Goal: Task Accomplishment & Management: Complete application form

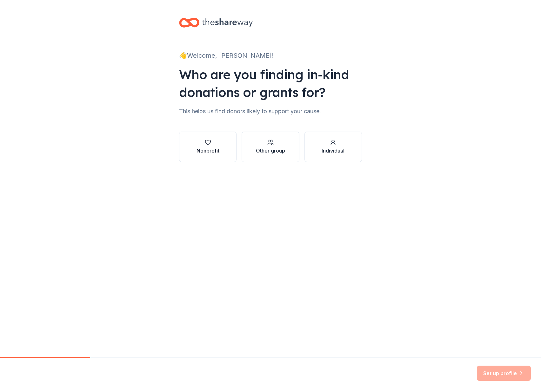
click at [213, 151] on div "Nonprofit" at bounding box center [207, 151] width 23 height 8
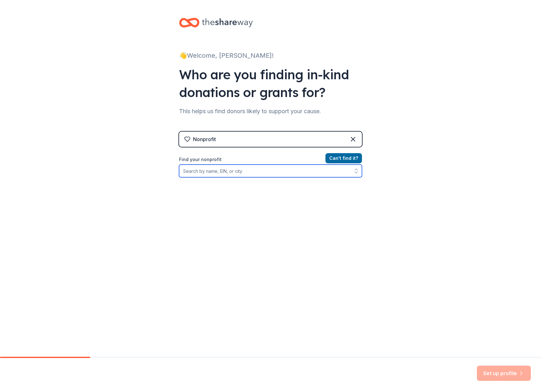
click at [263, 171] on input "Find your nonprofit" at bounding box center [270, 171] width 183 height 13
click at [195, 169] on input "Find your nonprofit" at bounding box center [270, 171] width 183 height 13
paste input "912160424"
type input "912160424"
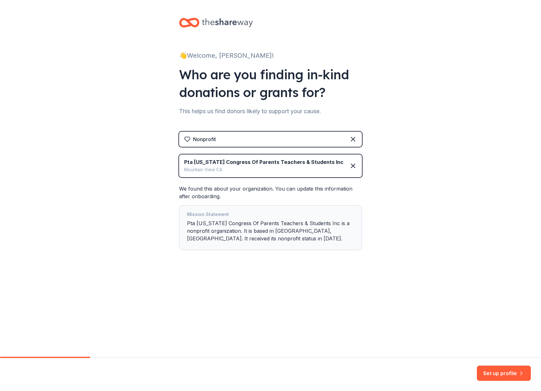
click at [516, 376] on button "Set up profile" at bounding box center [504, 373] width 54 height 15
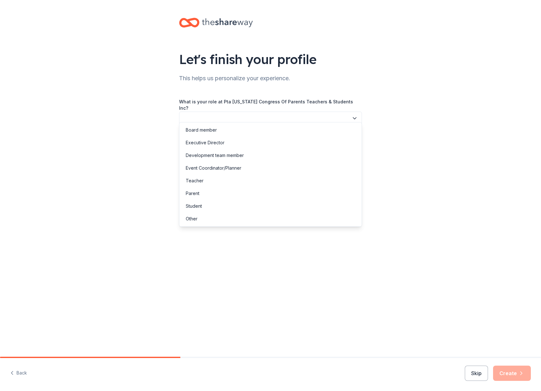
click at [244, 112] on button "button" at bounding box center [270, 118] width 183 height 13
click at [261, 196] on div "Parent" at bounding box center [271, 193] width 180 height 13
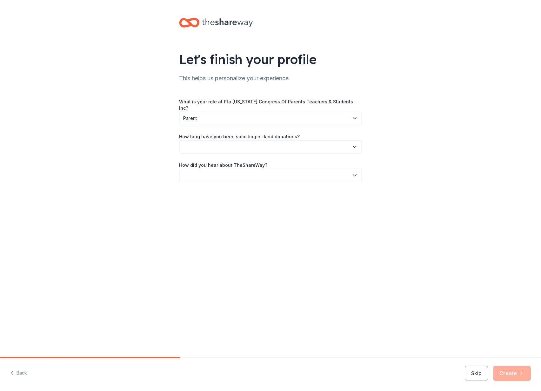
click at [243, 141] on button "button" at bounding box center [270, 146] width 183 height 13
click at [242, 175] on div "1 to 2 years" at bounding box center [271, 171] width 180 height 13
click at [243, 170] on button "button" at bounding box center [270, 175] width 183 height 13
click at [240, 198] on div "Online search" at bounding box center [271, 200] width 180 height 13
click at [520, 379] on button "Create" at bounding box center [512, 373] width 38 height 15
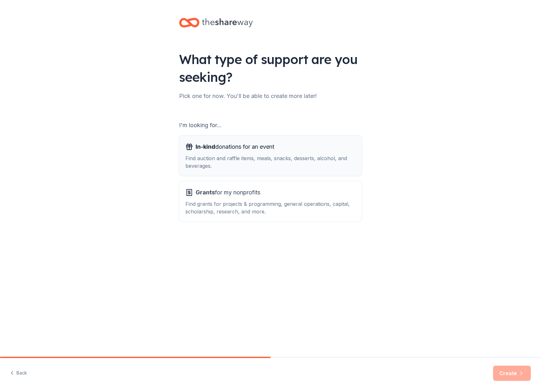
click at [277, 155] on div "Find auction and raffle items, meals, snacks, desserts, alcohol, and beverages." at bounding box center [270, 162] width 170 height 15
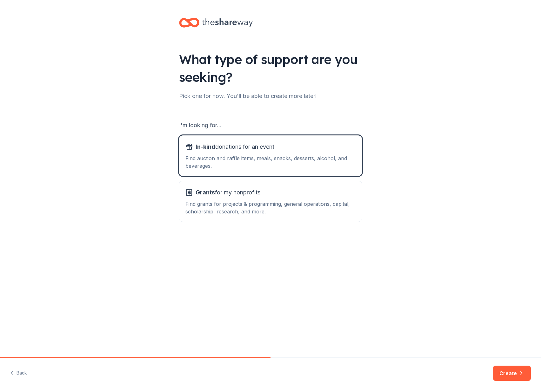
drag, startPoint x: 508, startPoint y: 369, endPoint x: 507, endPoint y: 365, distance: 4.5
click at [508, 369] on button "Create" at bounding box center [512, 373] width 38 height 15
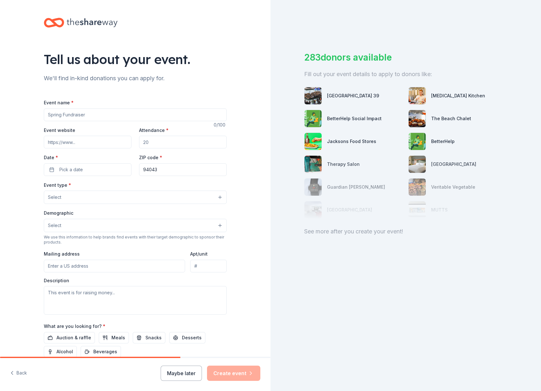
click at [136, 119] on input "Event name *" at bounding box center [135, 115] width 183 height 13
type input "Silent Auction"
click at [198, 143] on input "Attendance *" at bounding box center [183, 142] width 88 height 13
type input "300"
click at [83, 168] on button "Pick a date" at bounding box center [88, 169] width 88 height 13
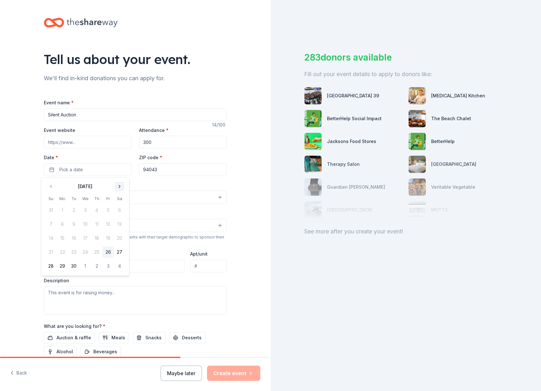
click at [119, 186] on button "Go to next month" at bounding box center [119, 186] width 9 height 9
click at [108, 254] on button "24" at bounding box center [107, 252] width 11 height 11
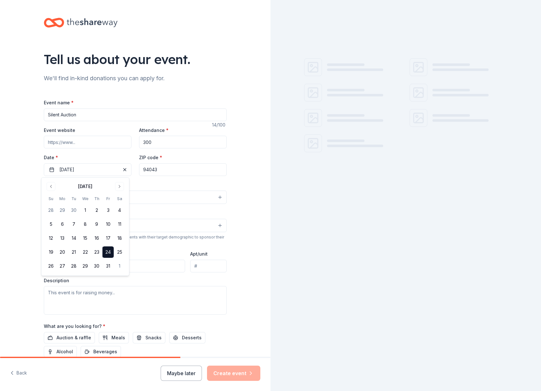
click at [177, 189] on div "Event type * Select" at bounding box center [135, 192] width 183 height 23
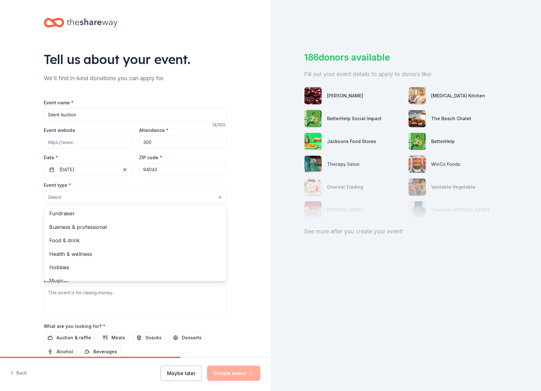
click at [63, 196] on button "Select" at bounding box center [135, 197] width 183 height 13
click at [107, 214] on span "Fundraiser" at bounding box center [135, 213] width 172 height 8
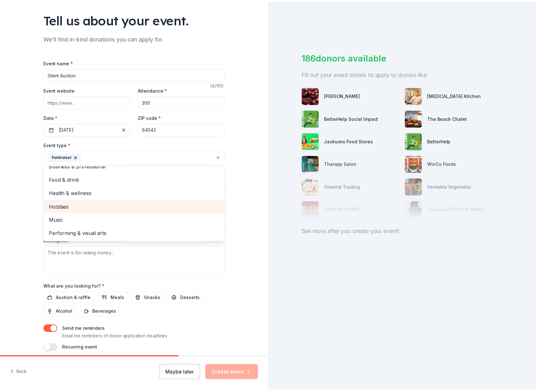
scroll to position [51, 0]
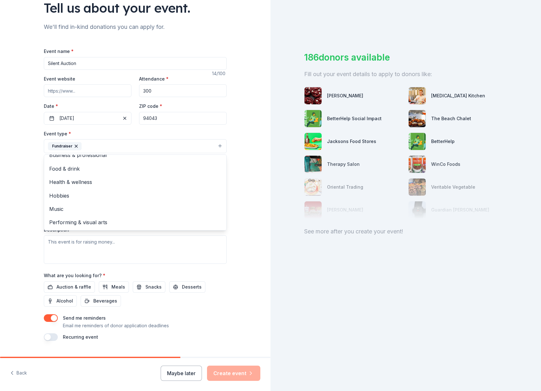
click at [220, 251] on div "Event type * Fundraiser Business & professional Food & drink Health & wellness …" at bounding box center [135, 197] width 183 height 134
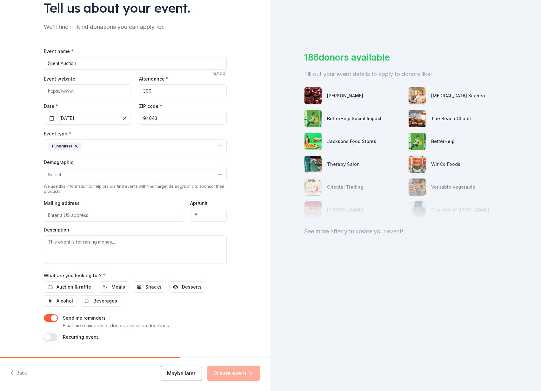
click at [68, 174] on button "Select" at bounding box center [135, 174] width 183 height 13
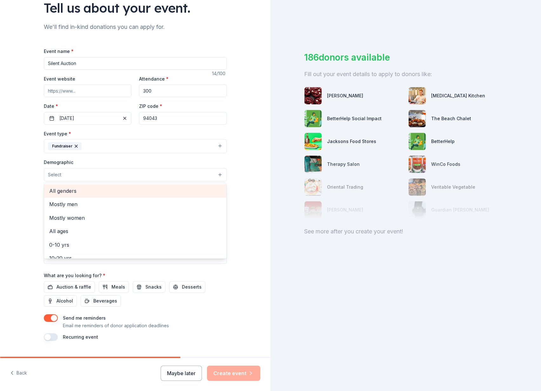
click at [70, 189] on span "All genders" at bounding box center [135, 191] width 172 height 8
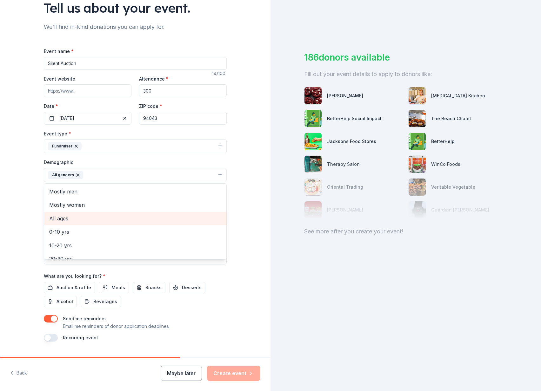
click at [101, 219] on span "All ages" at bounding box center [135, 219] width 172 height 8
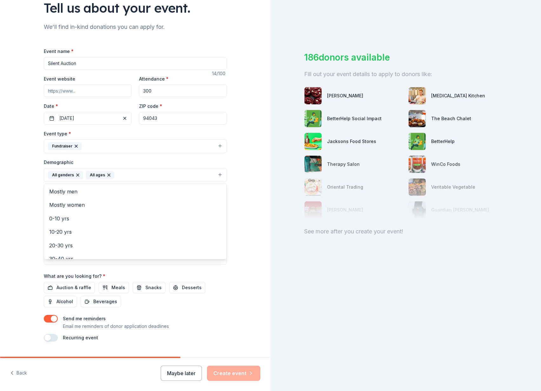
click at [215, 275] on div "Event name * Silent Auction 14 /100 Event website Attendance * 300 Date * [DATE…" at bounding box center [135, 194] width 183 height 294
click at [70, 213] on input "Mailing address" at bounding box center [114, 216] width 141 height 13
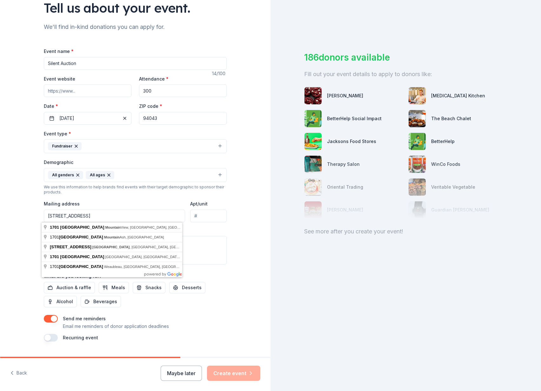
click at [107, 220] on input "[STREET_ADDRESS]" at bounding box center [114, 216] width 141 height 13
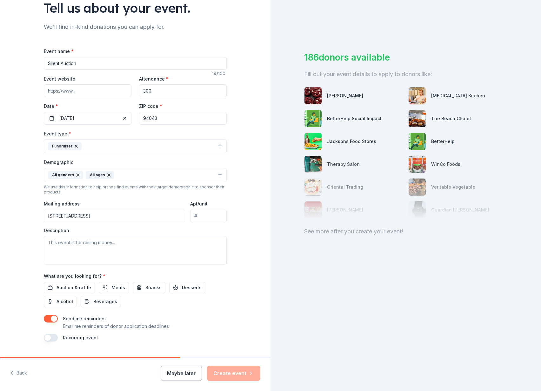
click at [225, 260] on div "Tell us about your event. We'll find in-kind donations you can apply for. Event…" at bounding box center [135, 161] width 203 height 424
click at [112, 217] on input "[STREET_ADDRESS]" at bounding box center [114, 216] width 141 height 13
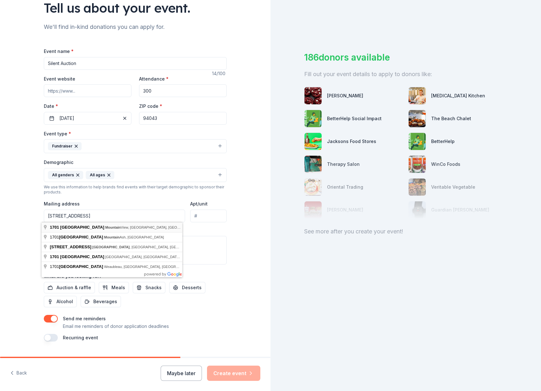
type input "[STREET_ADDRESS]"
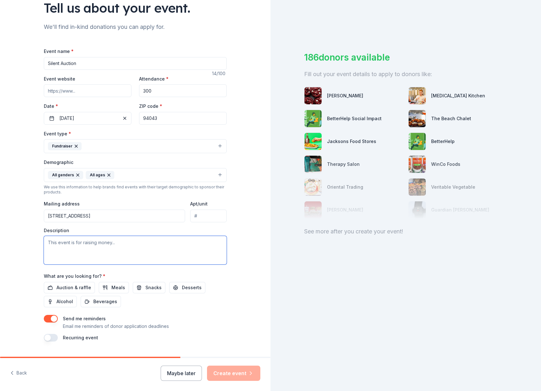
click at [105, 247] on textarea at bounding box center [135, 250] width 183 height 29
click at [65, 287] on span "Auction & raffle" at bounding box center [73, 288] width 35 height 8
click at [141, 239] on textarea "This event to raise money for the PTA." at bounding box center [135, 250] width 183 height 29
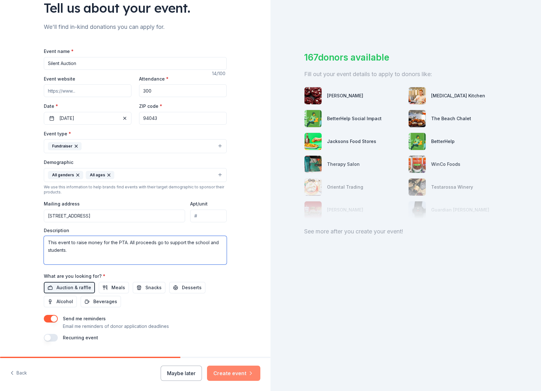
type textarea "This event to raise money for the PTA. All proceeds go to support the school an…"
click at [242, 369] on button "Create event" at bounding box center [233, 373] width 53 height 15
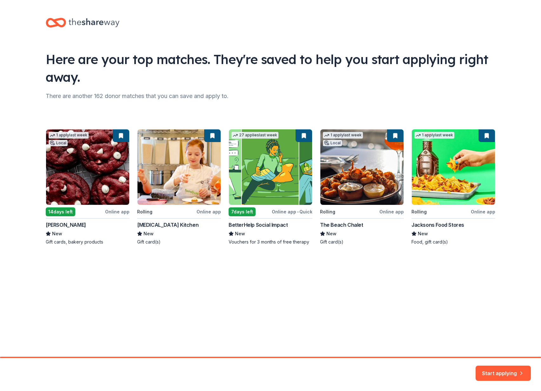
click at [90, 147] on div "1 apply last week Local 14 days left Online app [PERSON_NAME] New Gift cards, b…" at bounding box center [270, 187] width 449 height 116
click at [62, 225] on div "1 apply last week Local 14 days left Online app [PERSON_NAME] New Gift cards, b…" at bounding box center [270, 187] width 449 height 116
click at [494, 373] on button "Start applying" at bounding box center [502, 371] width 55 height 15
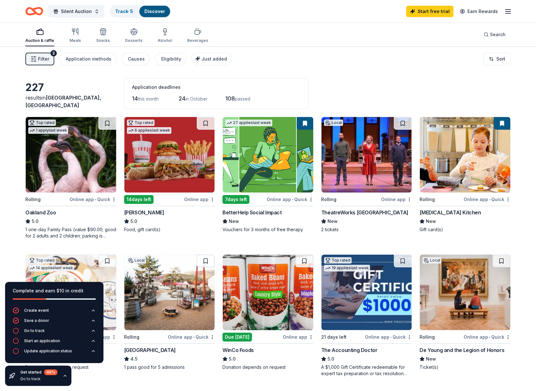
click at [40, 63] on span "Filter" at bounding box center [43, 59] width 11 height 8
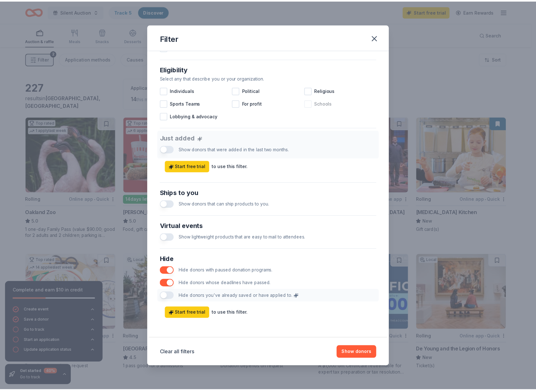
scroll to position [172, 0]
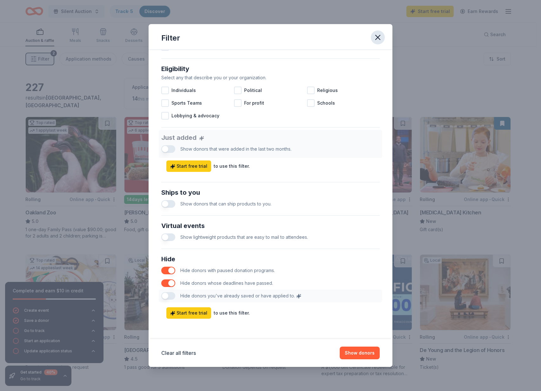
click at [380, 37] on icon "button" at bounding box center [377, 37] width 9 height 9
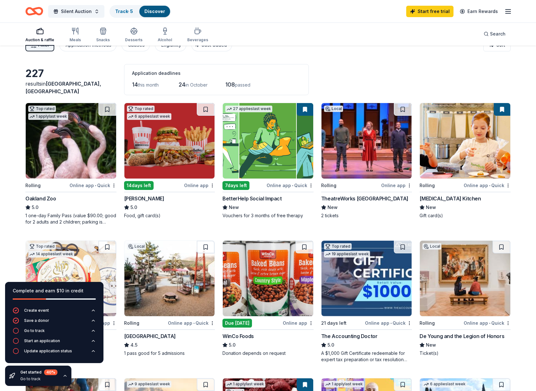
scroll to position [0, 0]
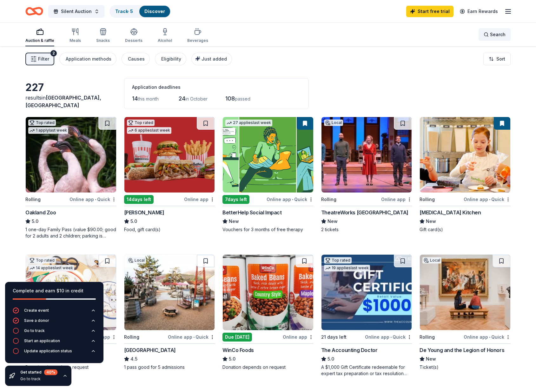
click at [501, 32] on span "Search" at bounding box center [498, 35] width 16 height 8
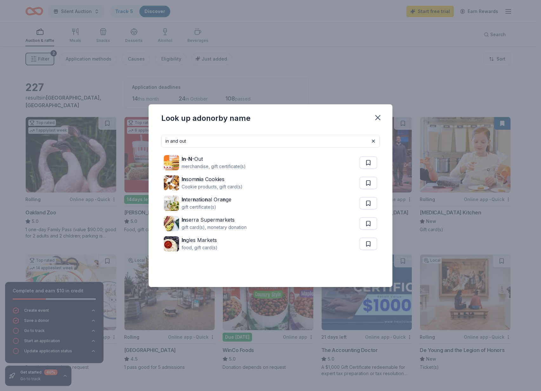
type input "in and out"
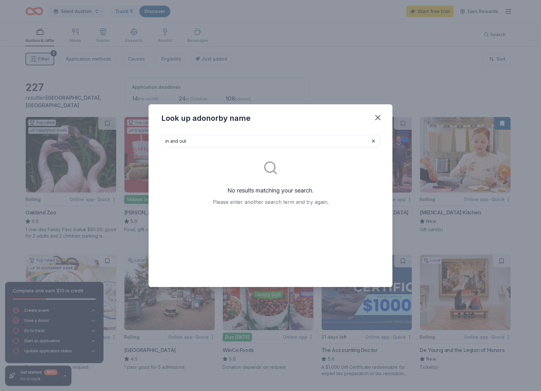
click at [251, 144] on input "in and out" at bounding box center [270, 141] width 218 height 13
click at [381, 117] on icon "button" at bounding box center [377, 117] width 9 height 9
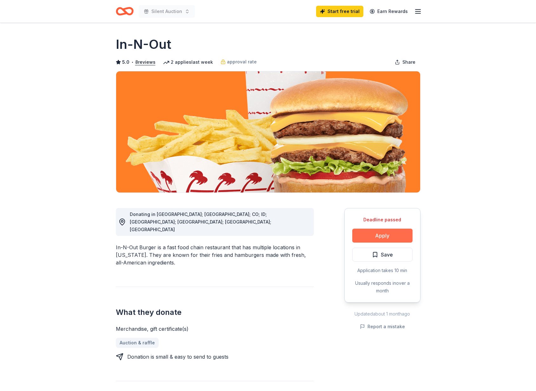
click at [381, 233] on button "Apply" at bounding box center [382, 236] width 60 height 14
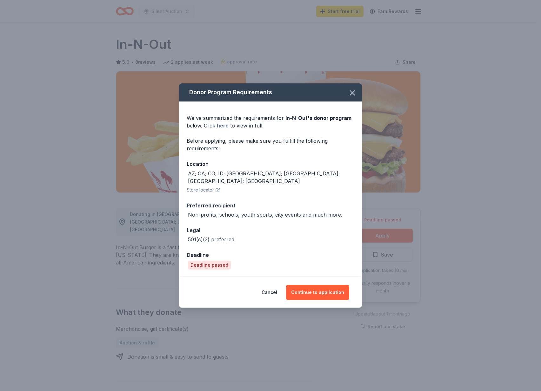
click at [221, 129] on link "here" at bounding box center [223, 126] width 12 height 8
